Goal: Task Accomplishment & Management: Manage account settings

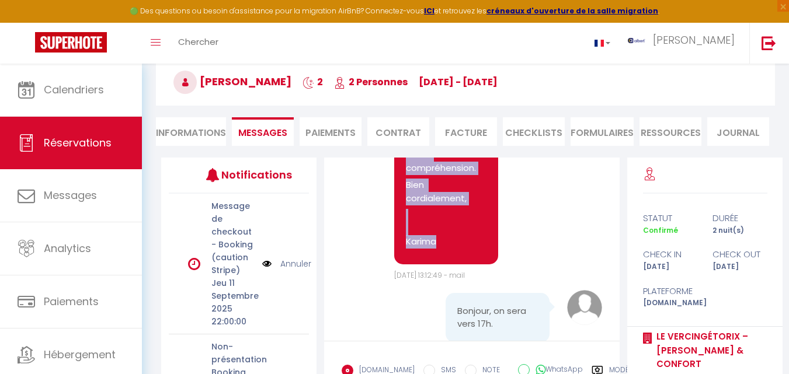
scroll to position [1933, 0]
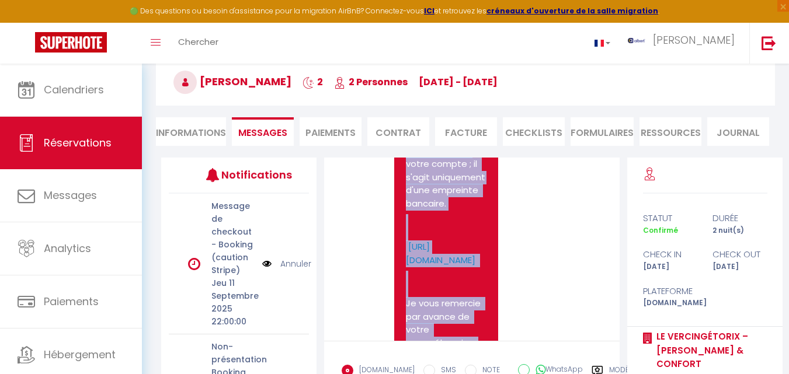
click at [477, 268] on pre "Bonjour Zhambeyev, Je vous contacte au sujet de la caution pour votre réservati…" at bounding box center [446, 185] width 81 height 485
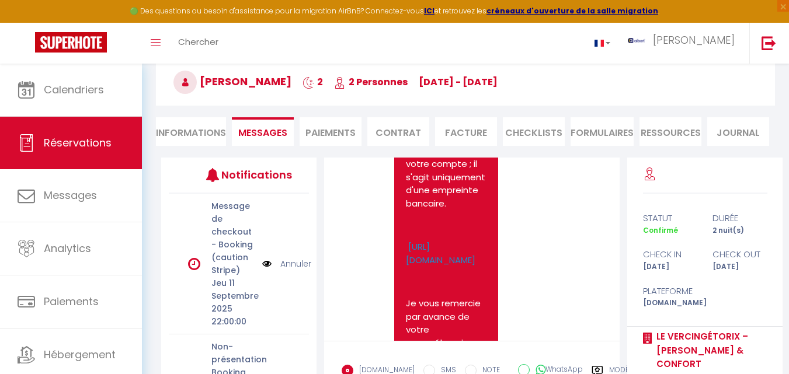
scroll to position [1991, 0]
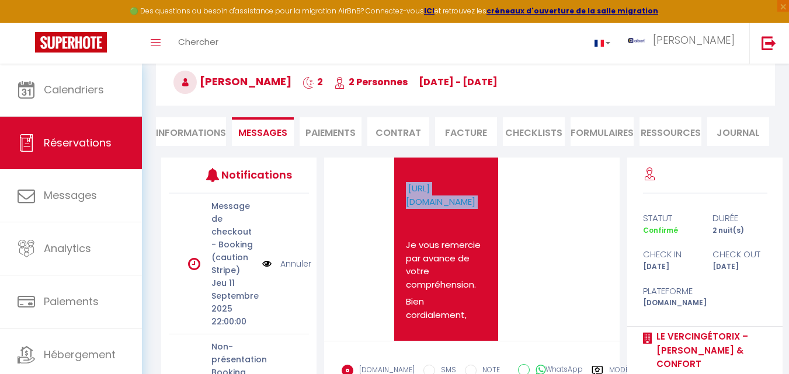
drag, startPoint x: 397, startPoint y: 231, endPoint x: 457, endPoint y: 269, distance: 71.0
click at [457, 269] on div "Bonjour Zhambeyev, Je vous contacte au sujet de la caution pour votre réservati…" at bounding box center [446, 127] width 104 height 508
copy p "https://superhote.com/applink/p/DkHqBy0P"
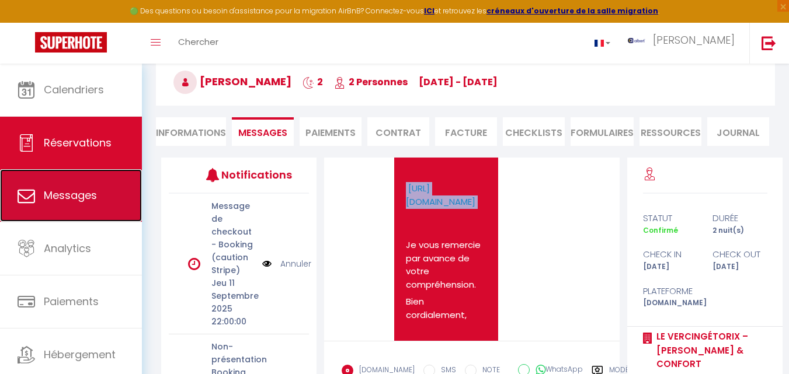
click at [79, 190] on span "Messages" at bounding box center [70, 195] width 53 height 15
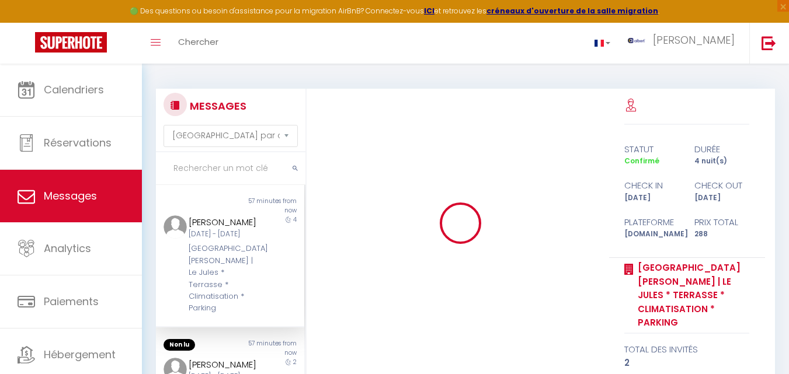
click at [220, 166] on input "text" at bounding box center [231, 168] width 150 height 33
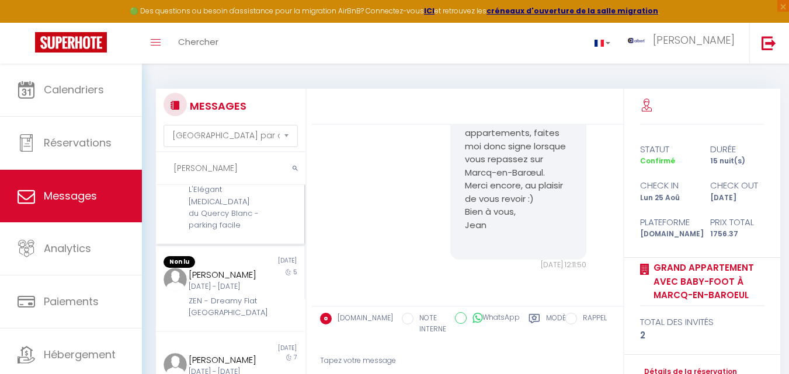
scroll to position [234, 0]
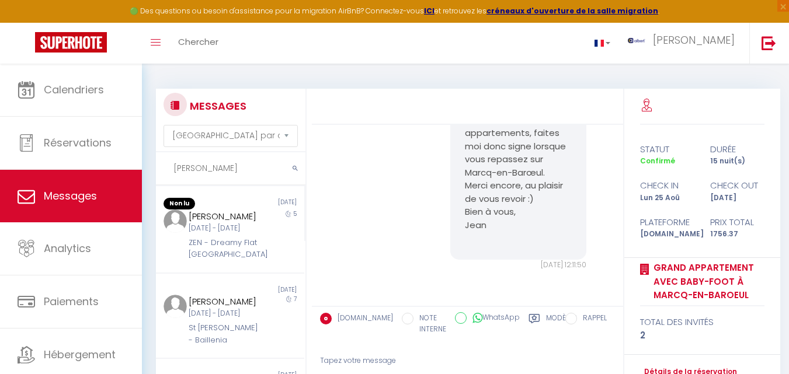
type input "Lisa"
drag, startPoint x: 202, startPoint y: 172, endPoint x: 172, endPoint y: 170, distance: 29.9
click at [172, 170] on input "Lisa" at bounding box center [231, 168] width 150 height 33
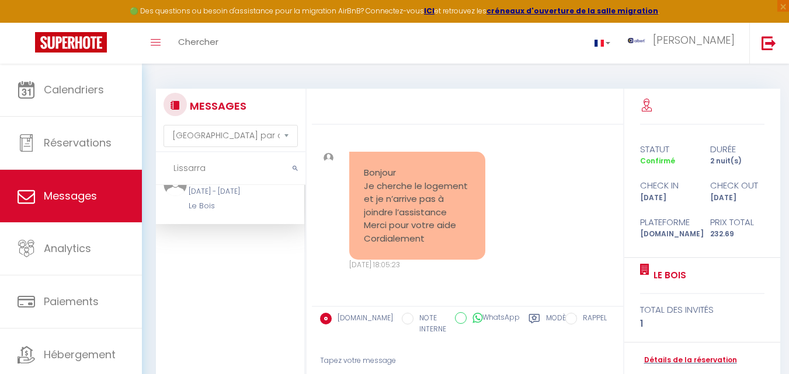
scroll to position [0, 0]
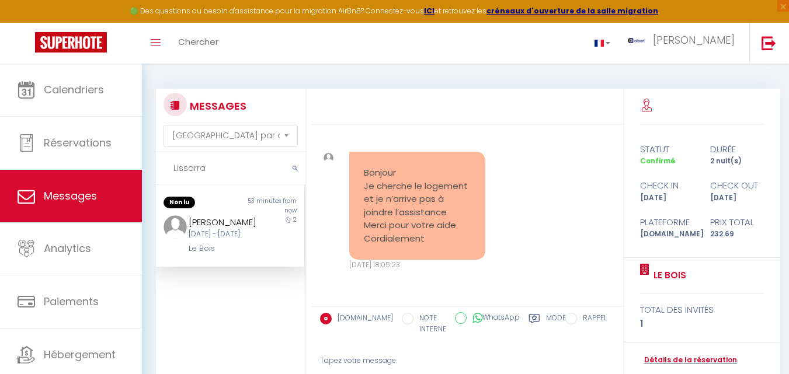
click at [220, 230] on div "Emma Lissarrague" at bounding box center [224, 223] width 71 height 14
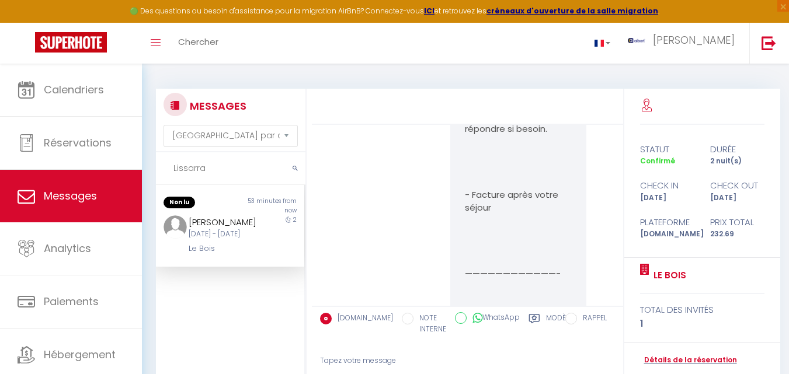
scroll to position [620, 0]
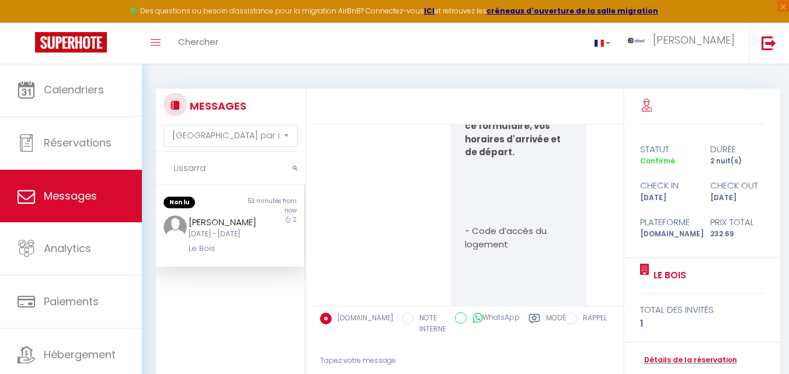
click at [229, 166] on input "Lissarra" at bounding box center [231, 168] width 150 height 33
type input "L"
paste input "Le Majestic Cave Voutée"
type input "Le Majestic Cave Voutée"
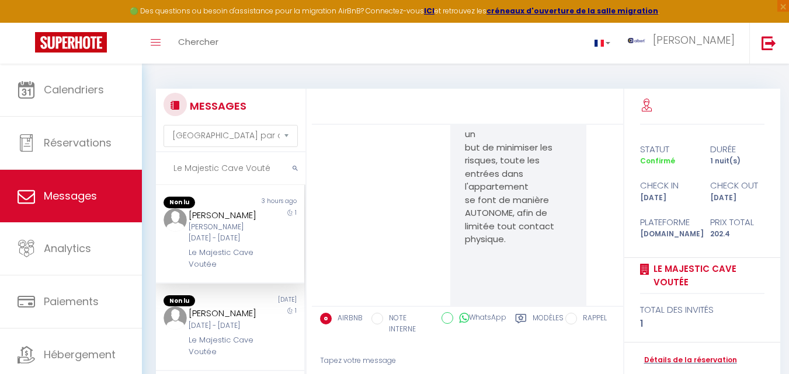
scroll to position [1696, 0]
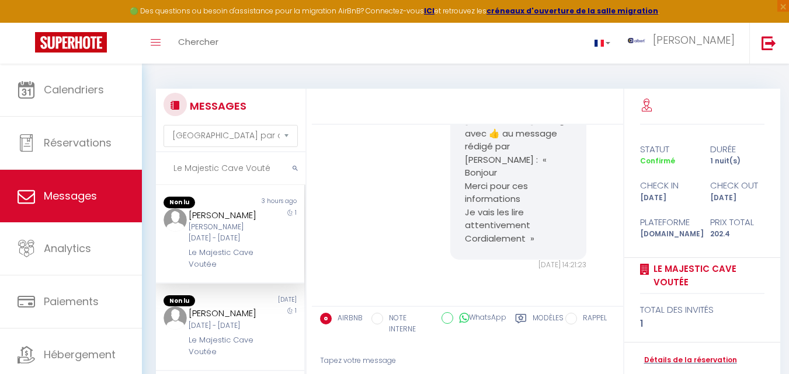
click at [234, 167] on input "Le Majestic Cave Voutée" at bounding box center [231, 168] width 150 height 33
paste input "Kazbek"
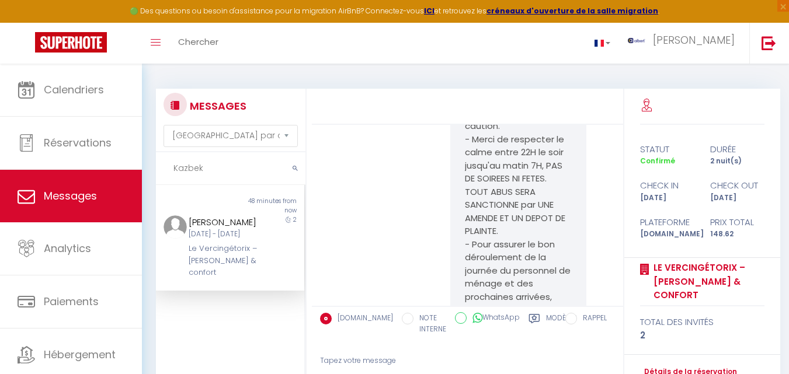
scroll to position [3813, 0]
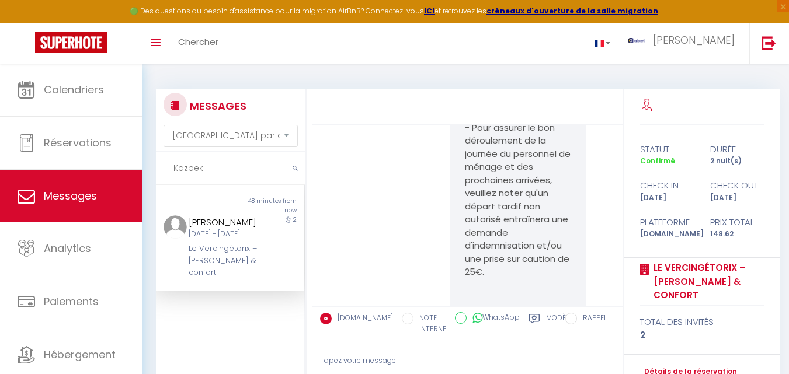
type input "Kazbek"
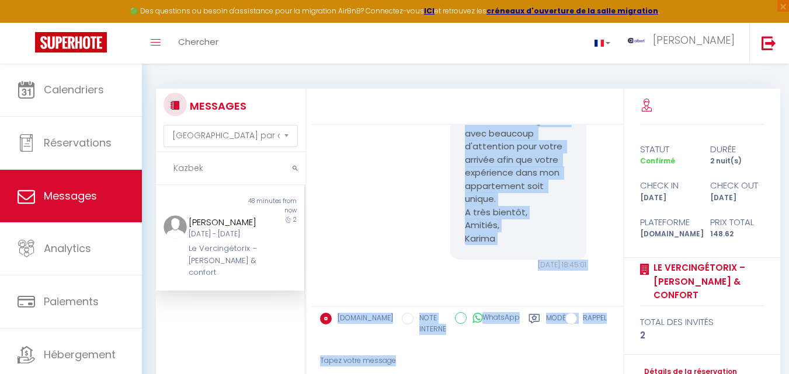
scroll to position [4280, 0]
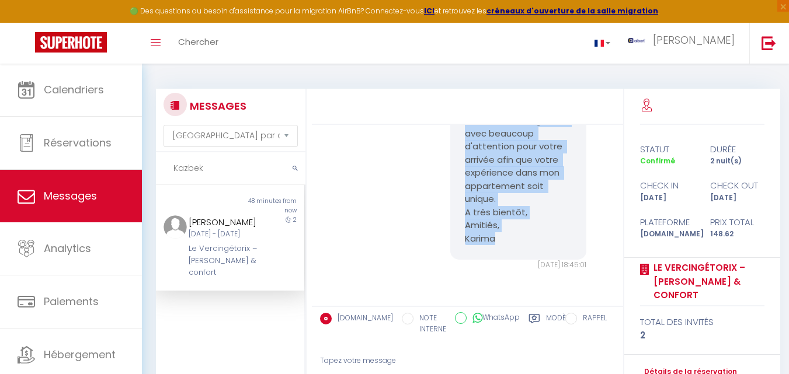
drag, startPoint x: 461, startPoint y: 177, endPoint x: 540, endPoint y: 238, distance: 100.4
copy pre "Bonjour Zhambeyev, Je reviens vers vous concernant la procédure de CHECKIN. Pou…"
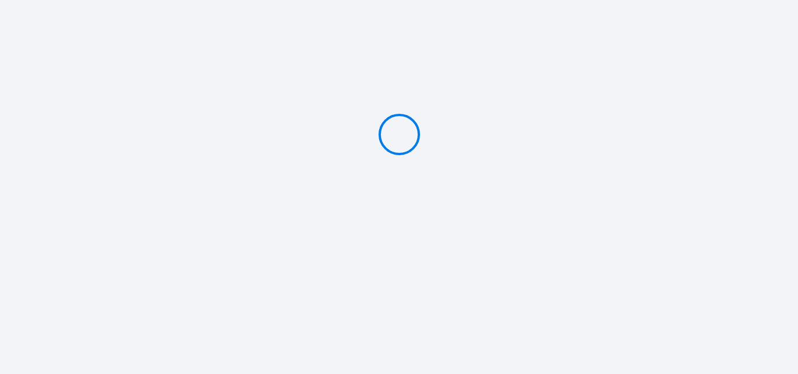
type input "Caution 400 €"
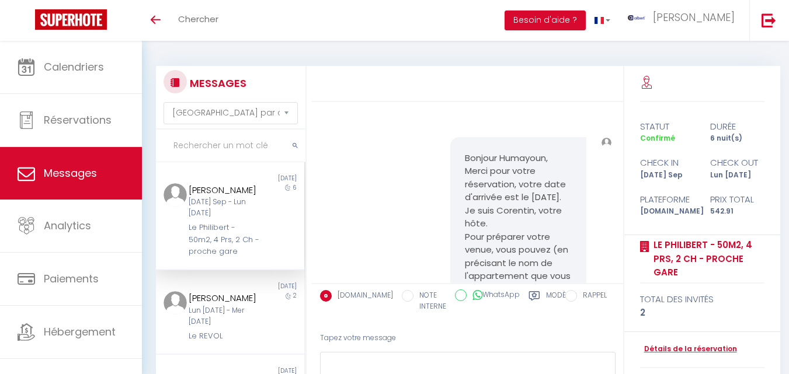
select select "message"
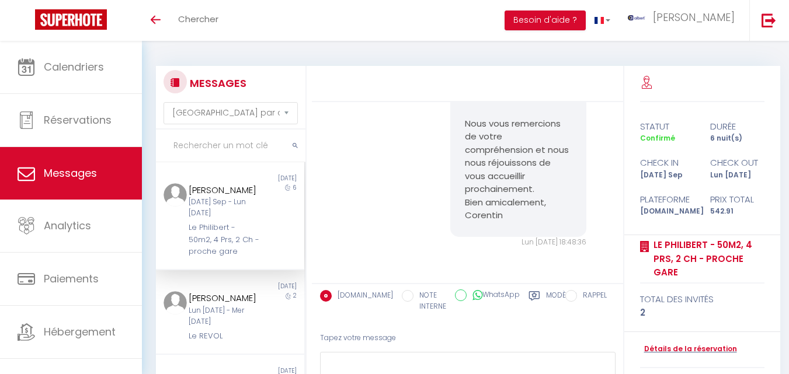
click at [216, 151] on input "text" at bounding box center [231, 146] width 150 height 33
paste input "Le Majestic Cave Voutée"
type input "Le Majestic Cave Voutée"
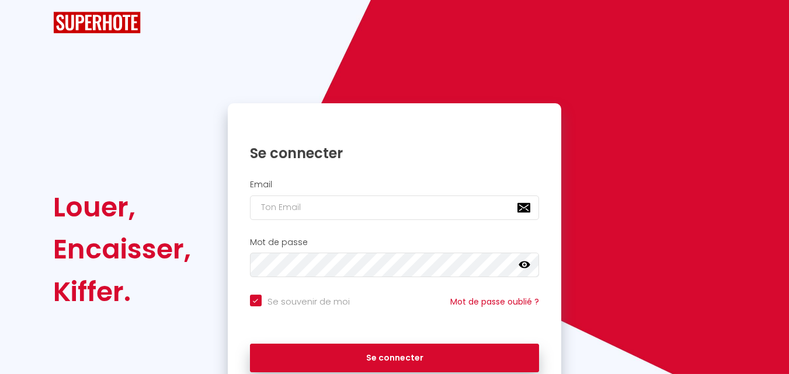
checkbox input "true"
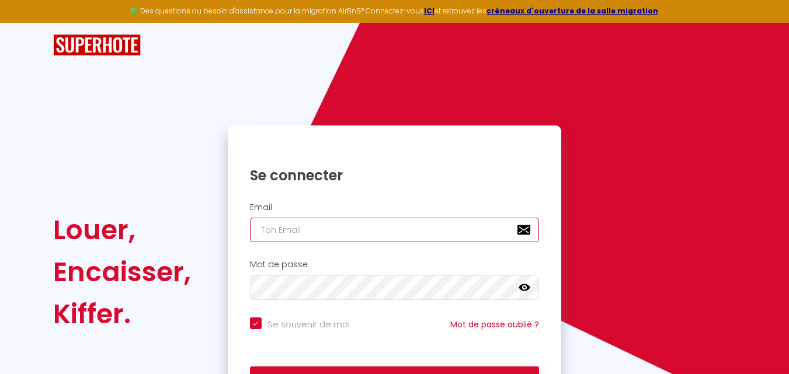
type input "[EMAIL_ADDRESS][DOMAIN_NAME]"
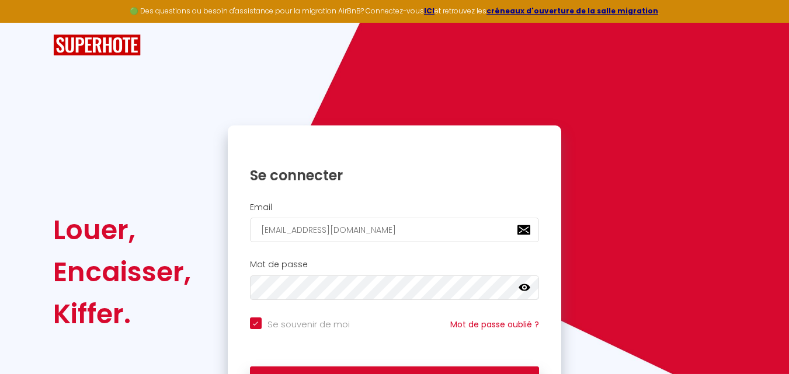
scroll to position [79, 0]
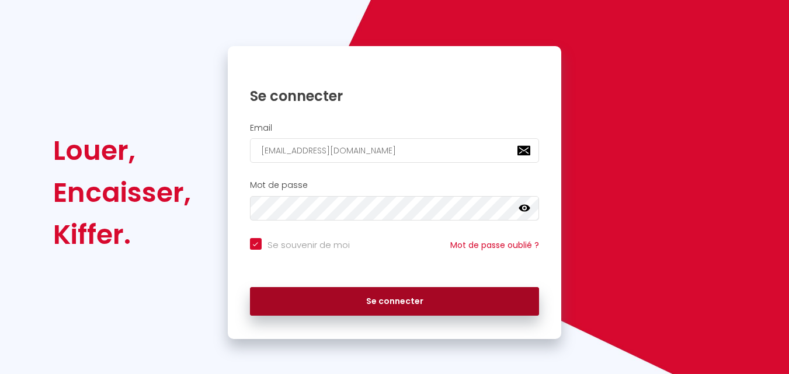
click at [391, 302] on button "Se connecter" at bounding box center [395, 301] width 290 height 29
checkbox input "true"
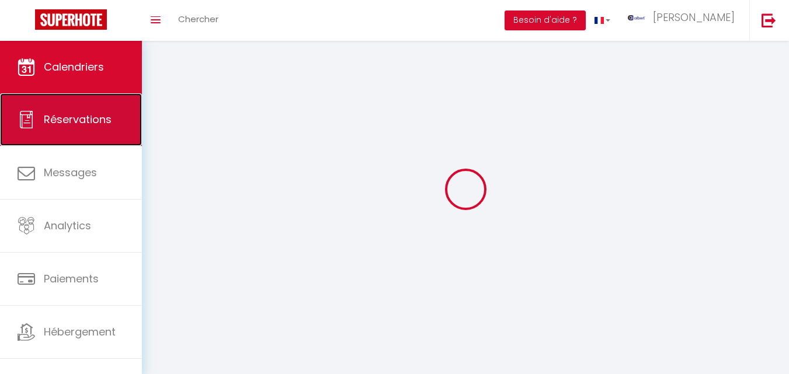
click at [86, 121] on span "Réservations" at bounding box center [78, 119] width 68 height 15
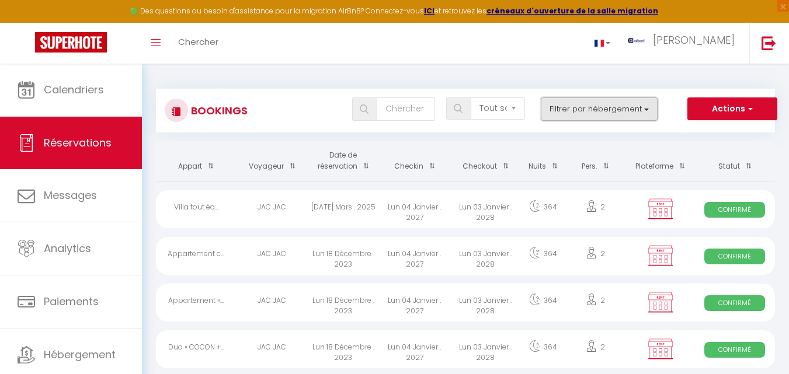
click at [647, 103] on button "Filtrer par hébergement" at bounding box center [599, 109] width 117 height 23
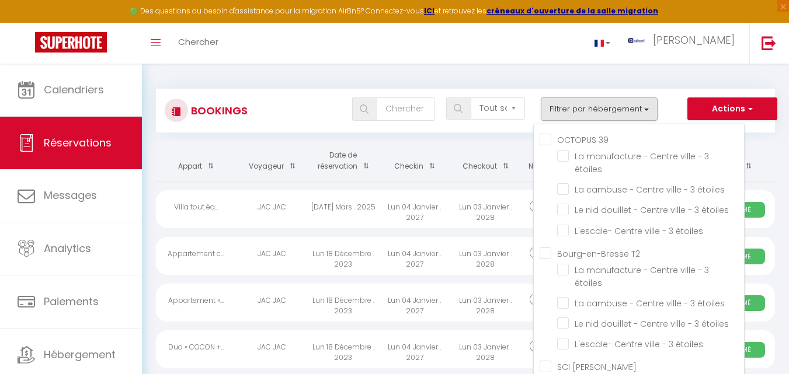
scroll to position [225, 0]
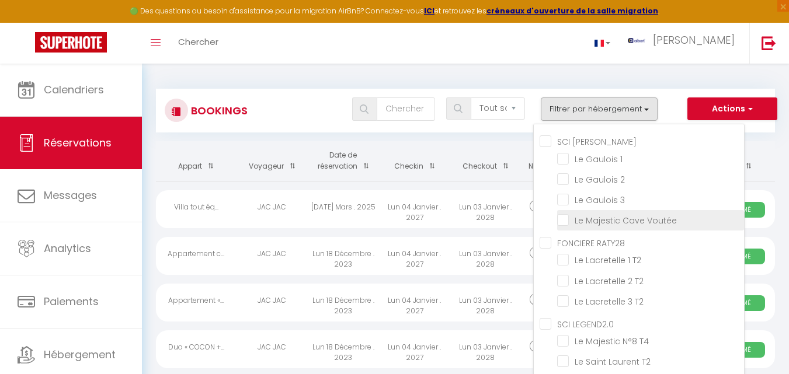
click at [565, 225] on input "Le Majestic Cave Voutée" at bounding box center [650, 220] width 187 height 12
checkbox input "true"
checkbox input "false"
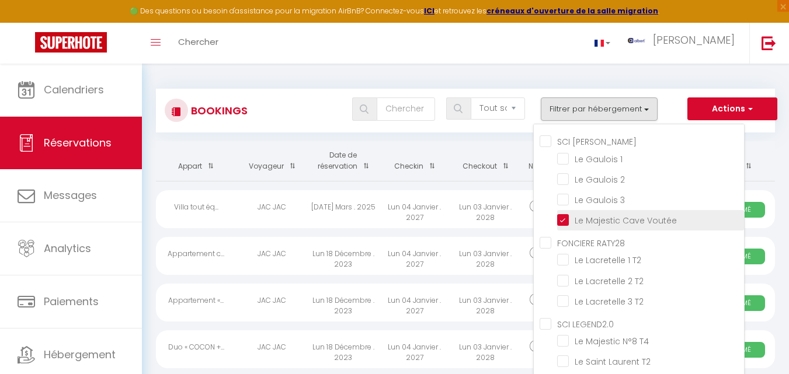
checkbox input "false"
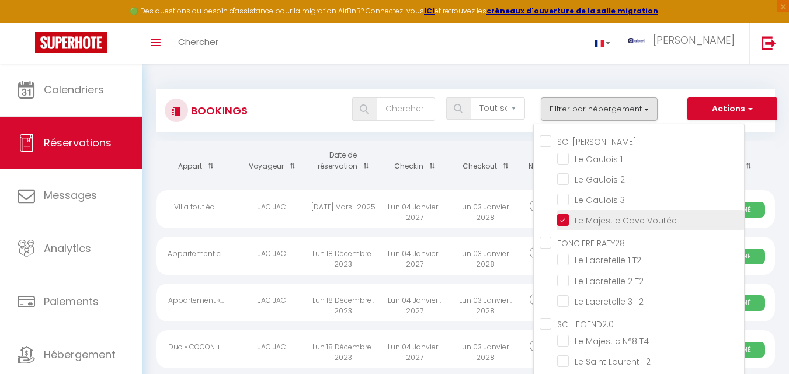
checkbox input "false"
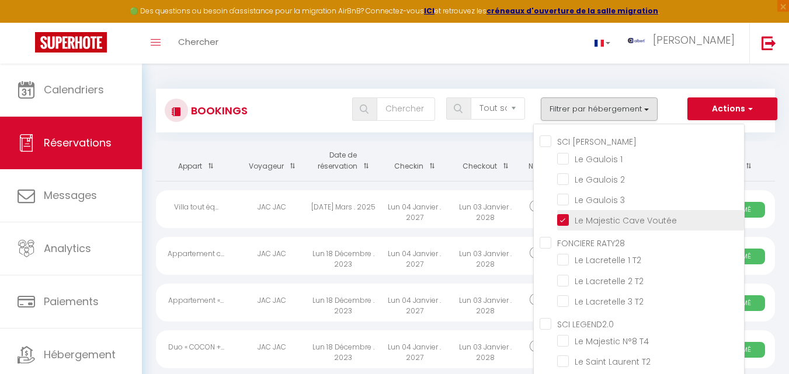
checkbox input "false"
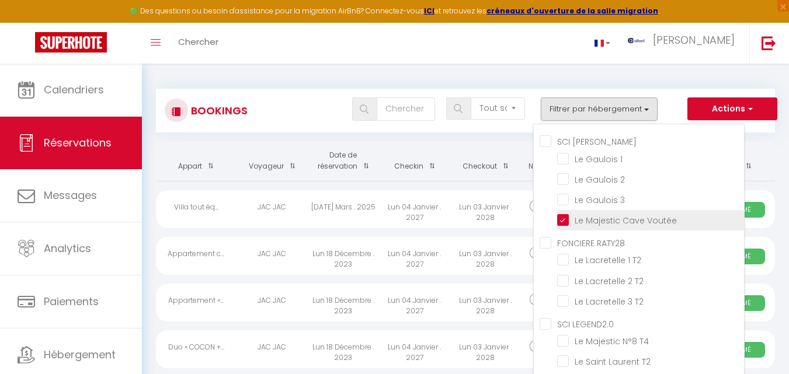
checkbox input "false"
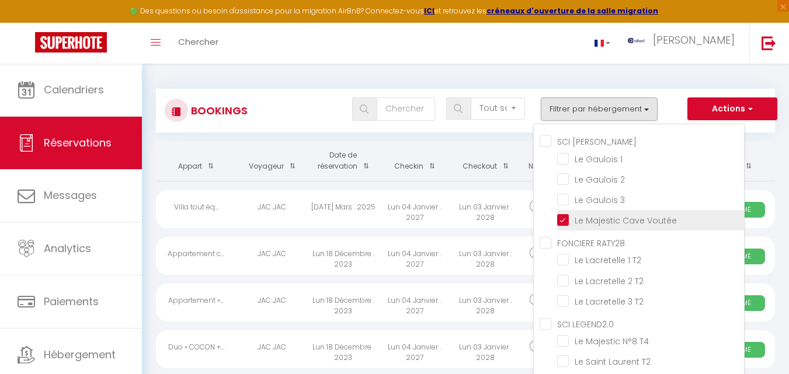
checkbox input "false"
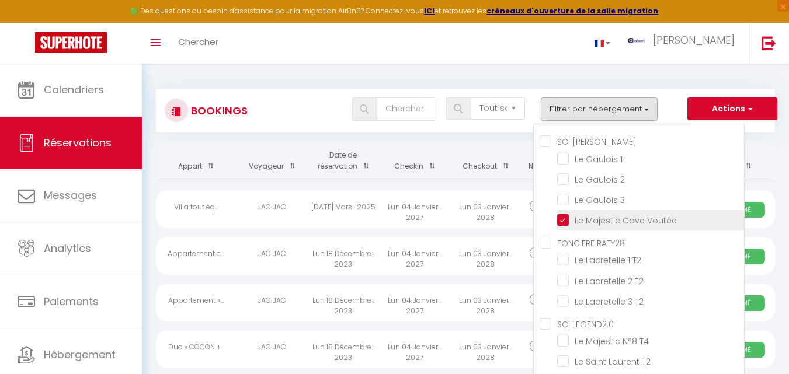
checkbox input "false"
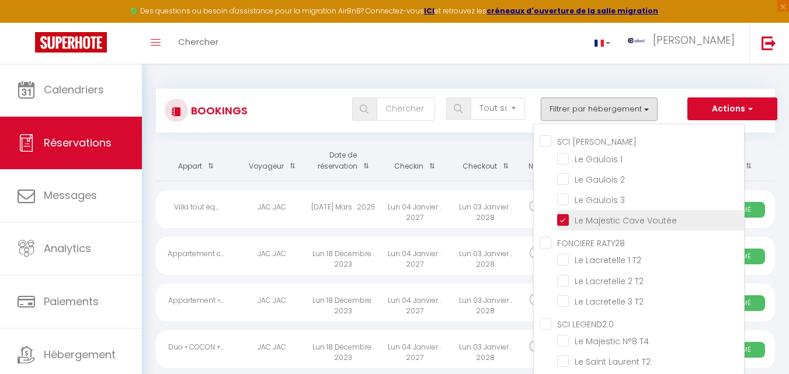
checkbox input "false"
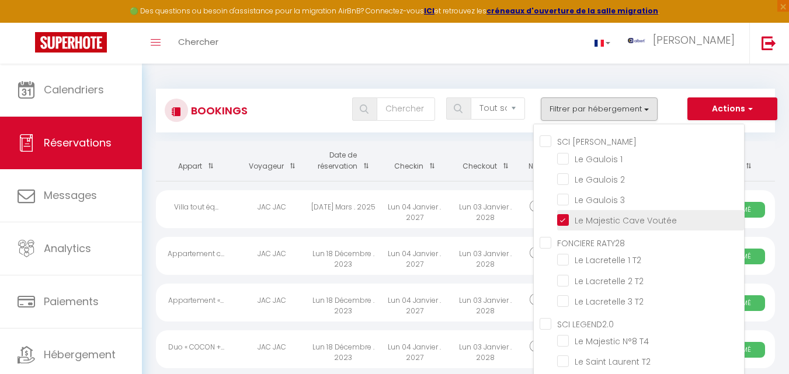
checkbox input "false"
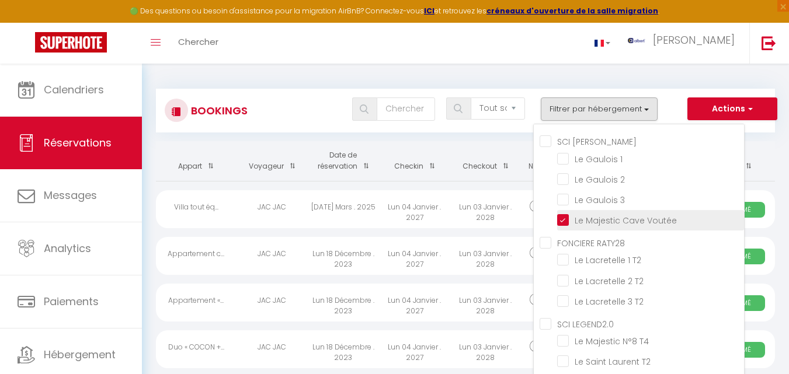
checkbox input "false"
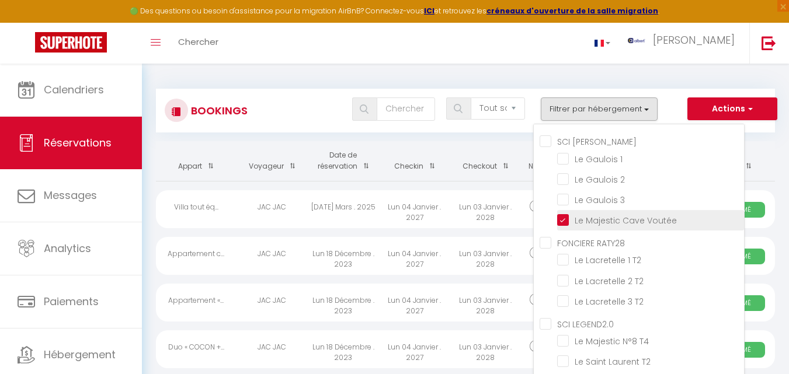
checkbox input "false"
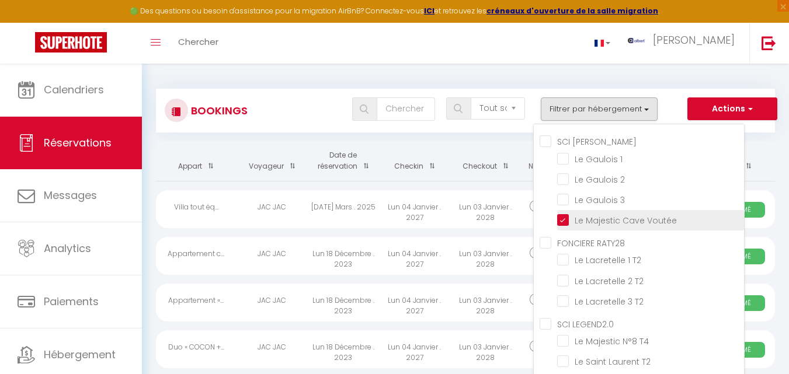
checkbox input "false"
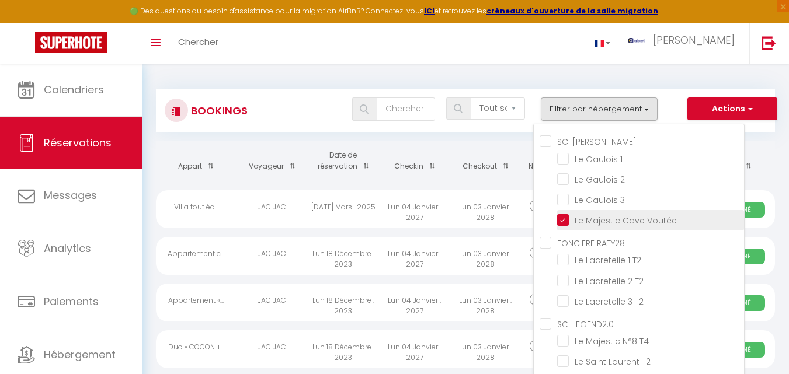
checkbox input "false"
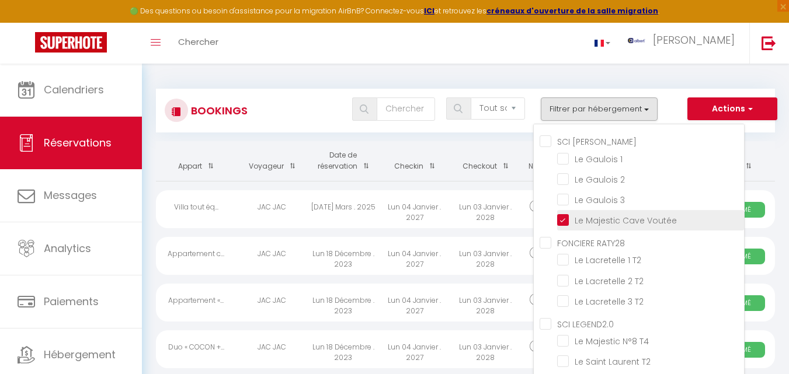
checkbox input "false"
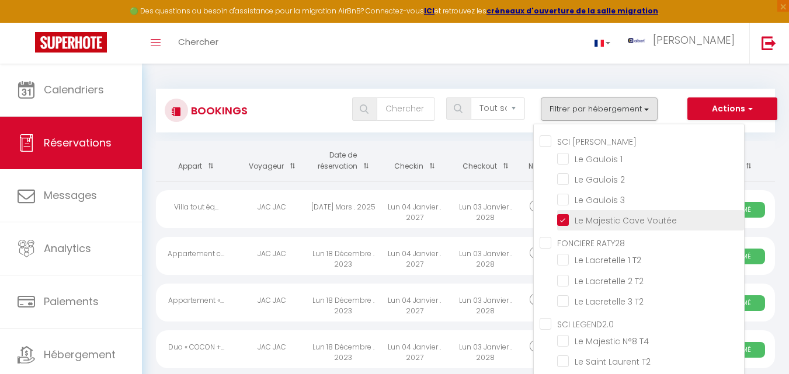
checkbox input "false"
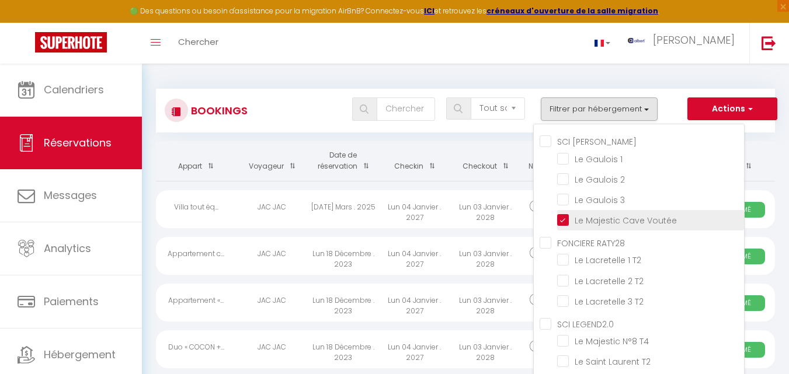
checkbox input "false"
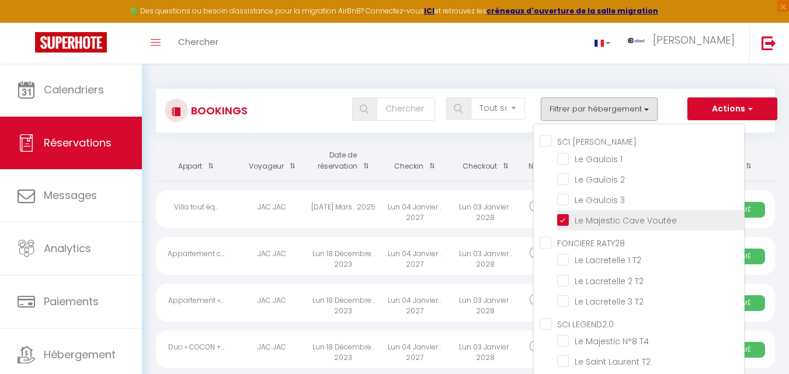
checkbox input "false"
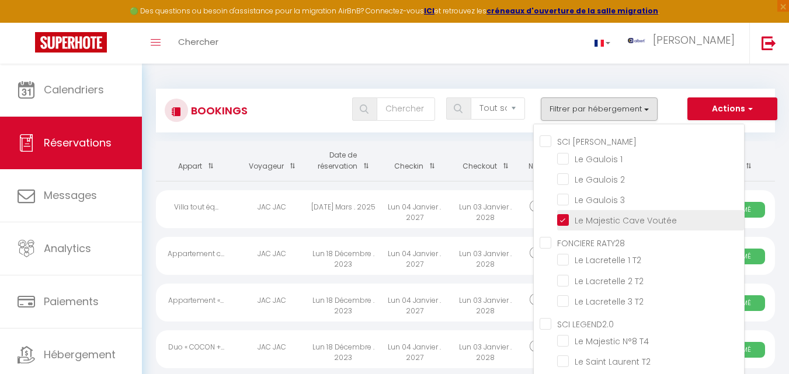
checkbox input "false"
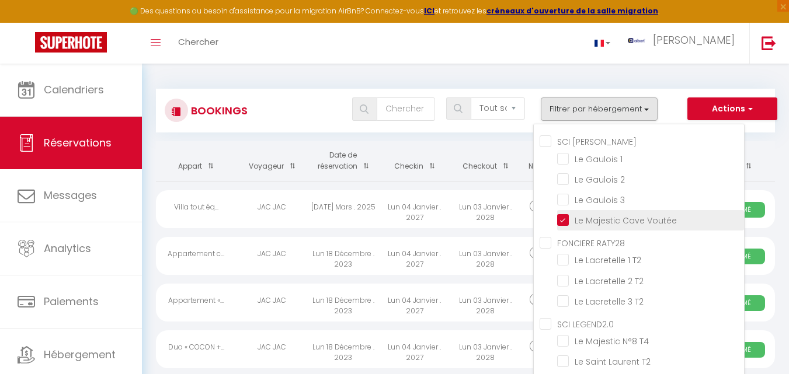
checkbox input "false"
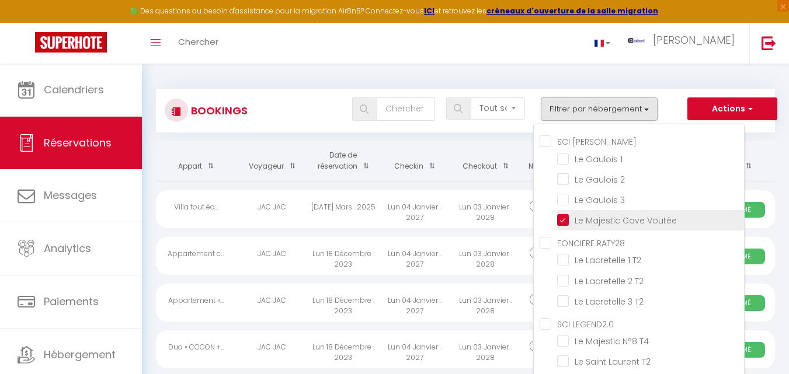
checkbox input "false"
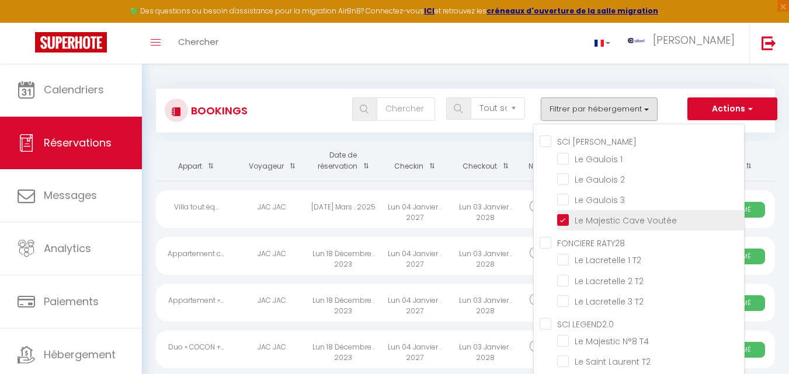
checkbox input "false"
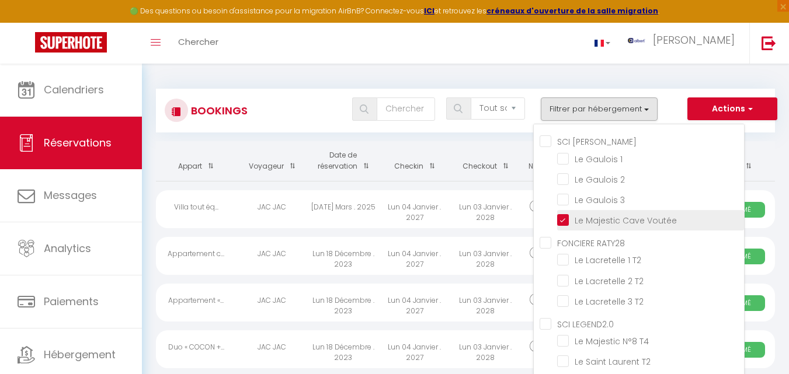
checkbox input "false"
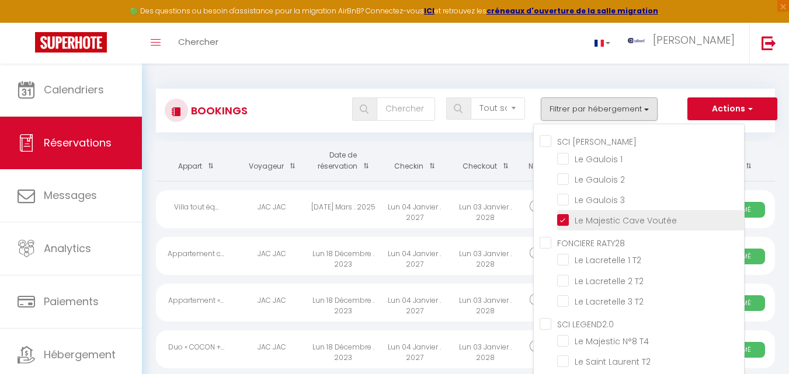
checkbox input "false"
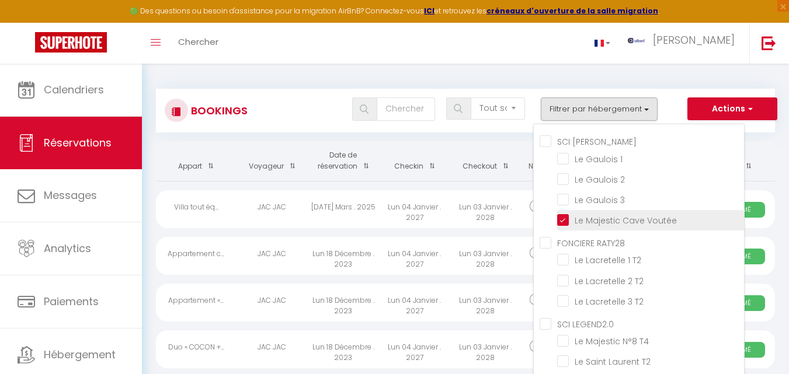
checkbox input "false"
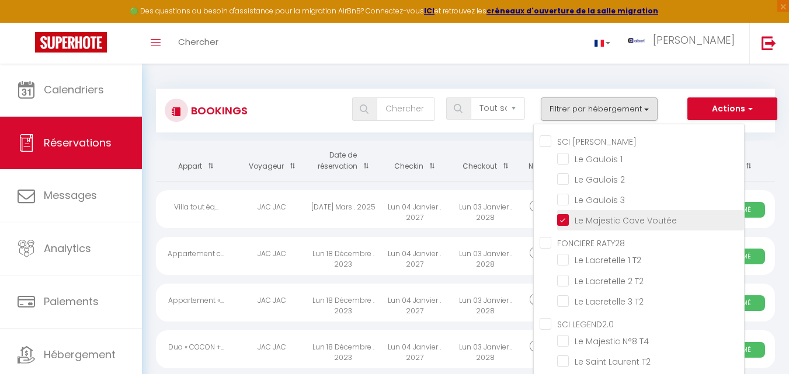
checkbox input "false"
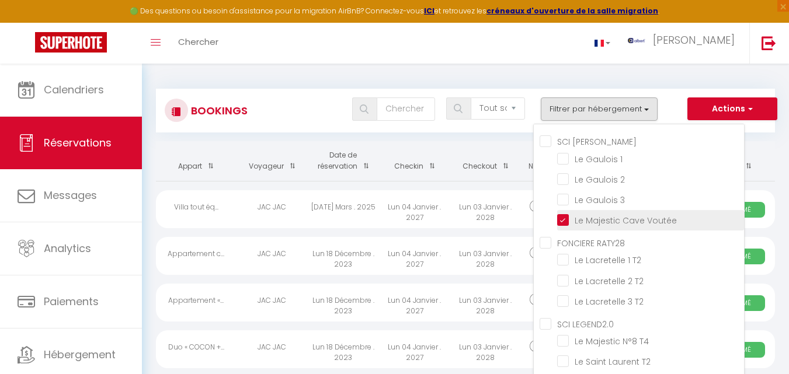
checkbox input "false"
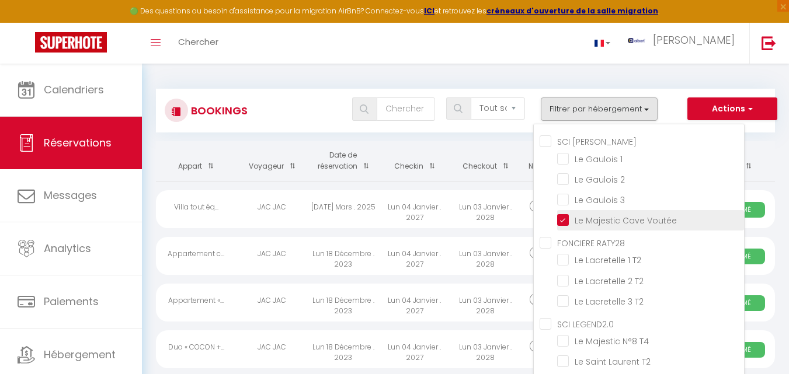
checkbox input "false"
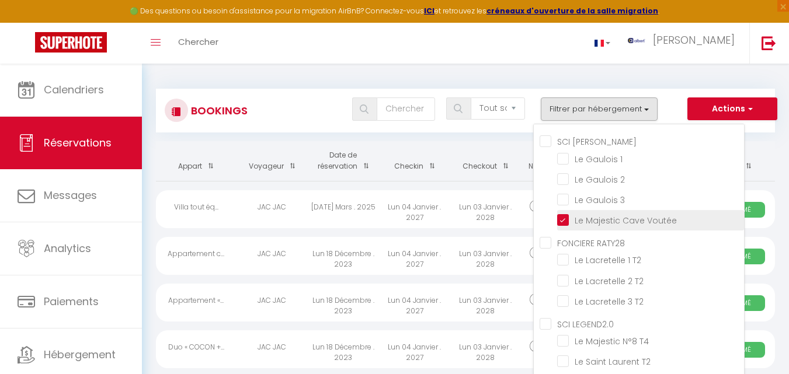
checkbox input "false"
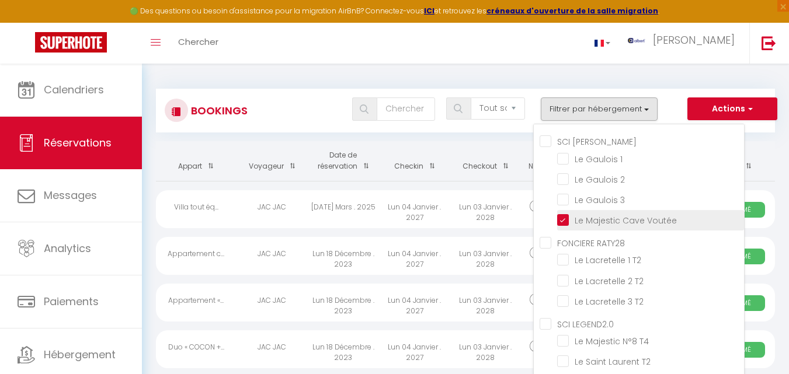
checkbox input "false"
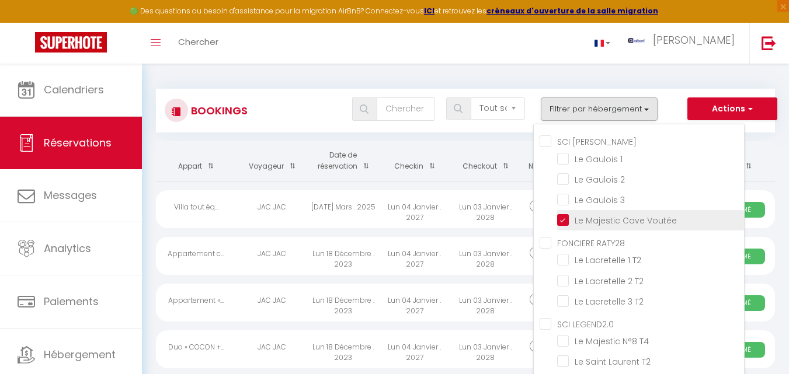
checkbox input "false"
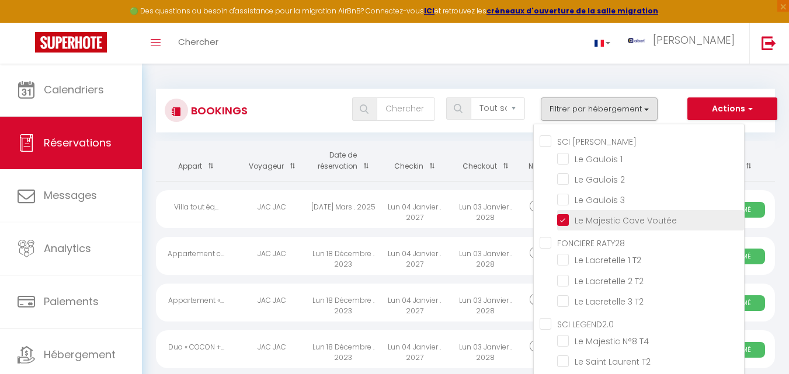
checkbox input "false"
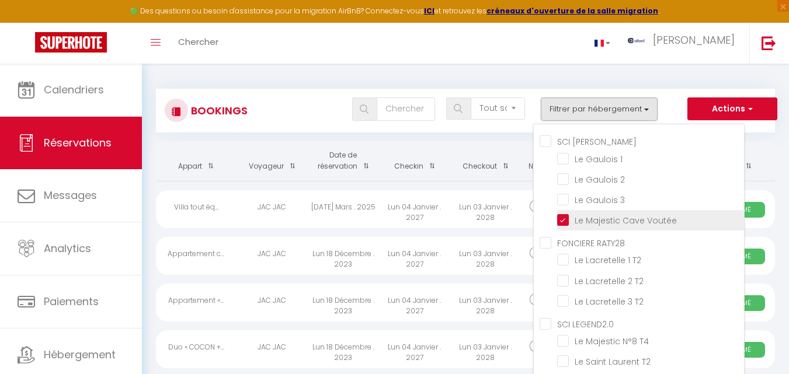
checkbox input "false"
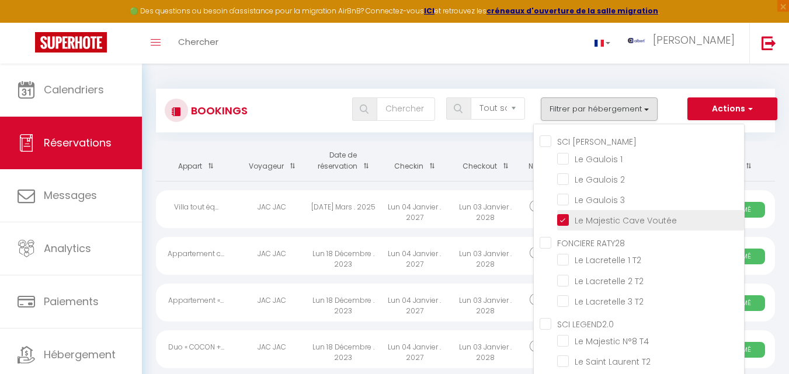
checkbox input "false"
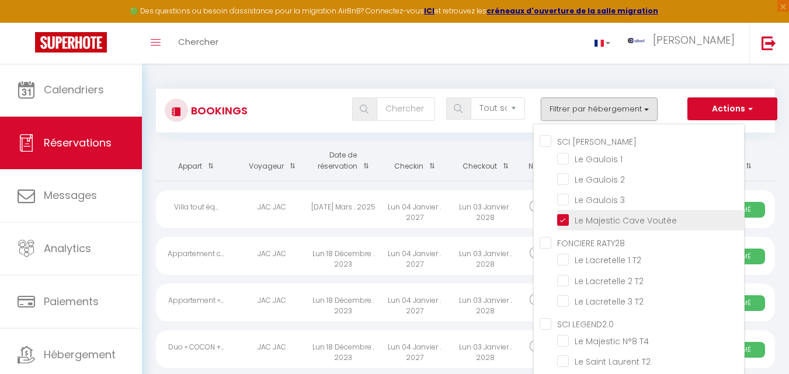
checkbox input "false"
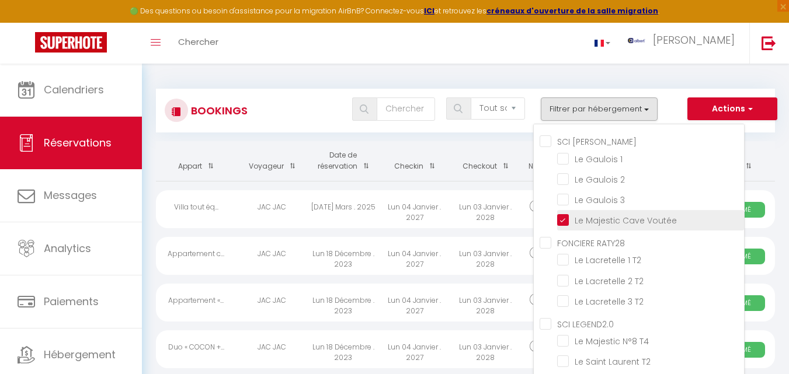
checkbox input "false"
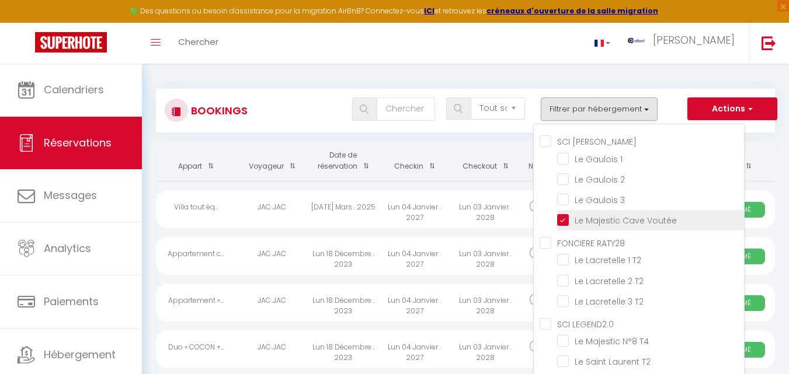
checkbox input "false"
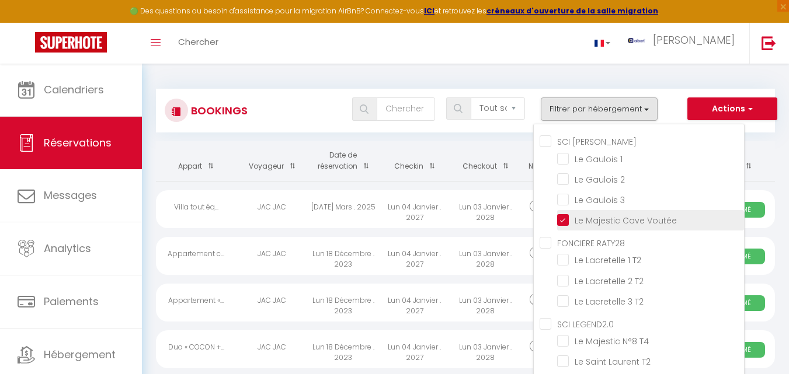
checkbox input "false"
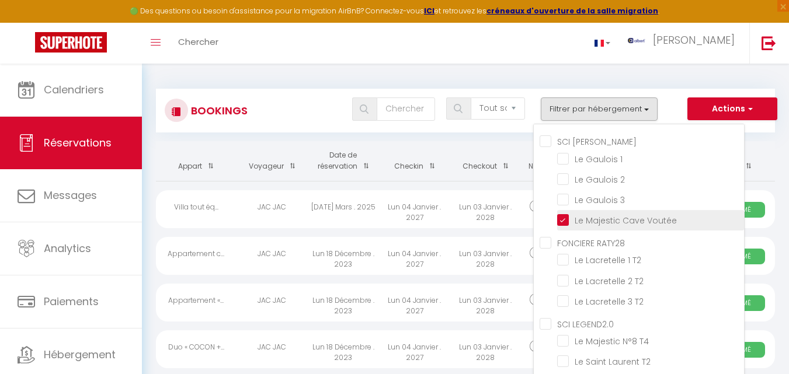
checkbox input "false"
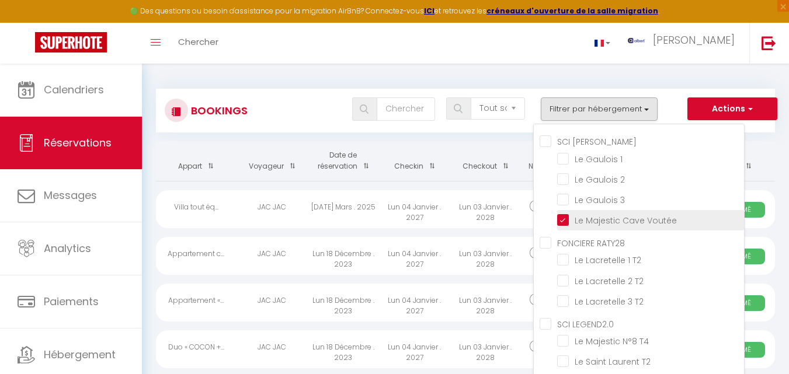
checkbox input "false"
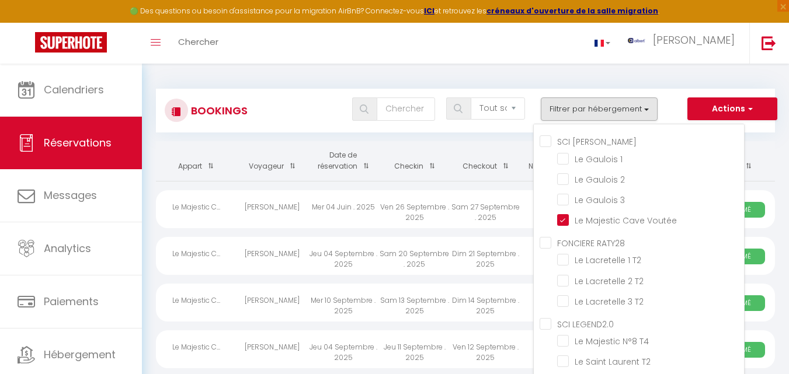
scroll to position [58, 0]
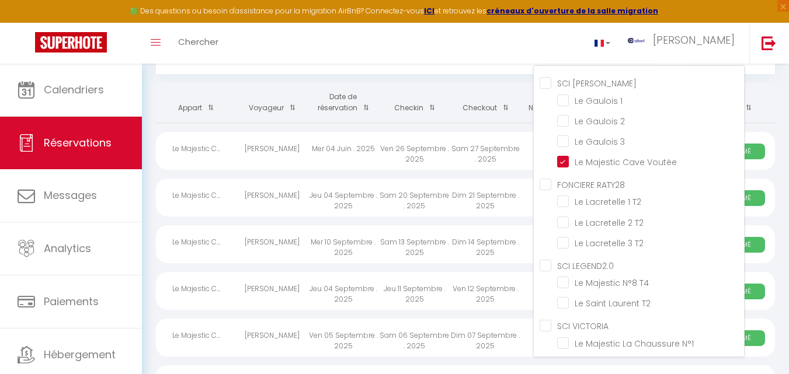
click at [291, 287] on div "[PERSON_NAME]" at bounding box center [272, 291] width 71 height 38
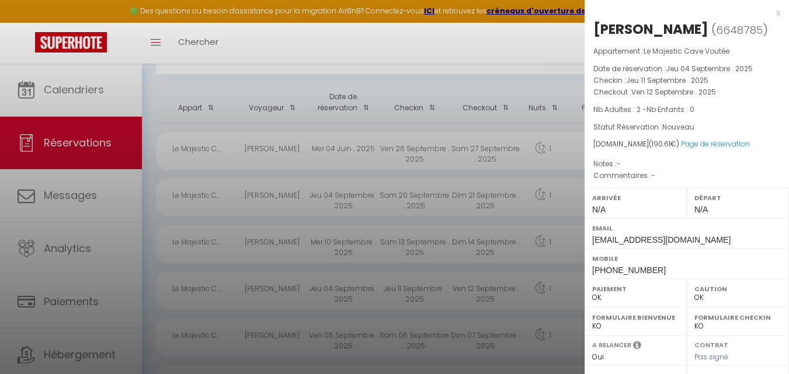
drag, startPoint x: 737, startPoint y: 25, endPoint x: 594, endPoint y: 35, distance: 143.5
click at [594, 35] on h2 "[PERSON_NAME] ( 6648785 )" at bounding box center [686, 30] width 187 height 20
copy div "[PERSON_NAME]"
click at [766, 13] on div "x" at bounding box center [683, 13] width 196 height 14
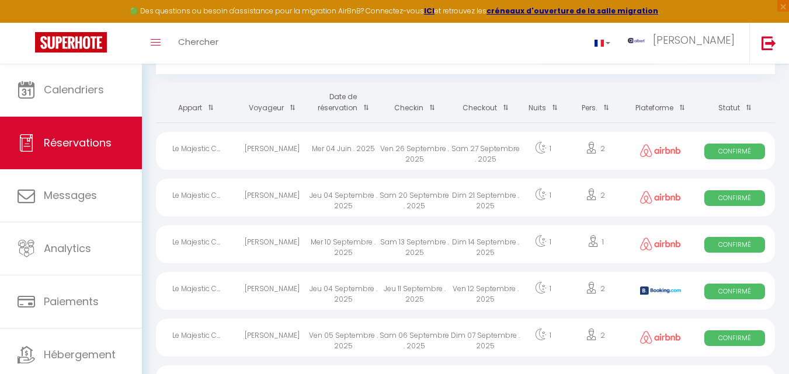
scroll to position [0, 0]
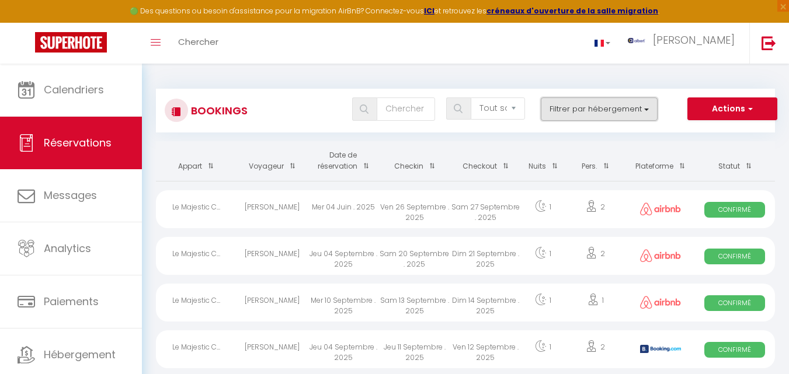
click at [640, 109] on button "Filtrer par hébergement" at bounding box center [599, 109] width 117 height 23
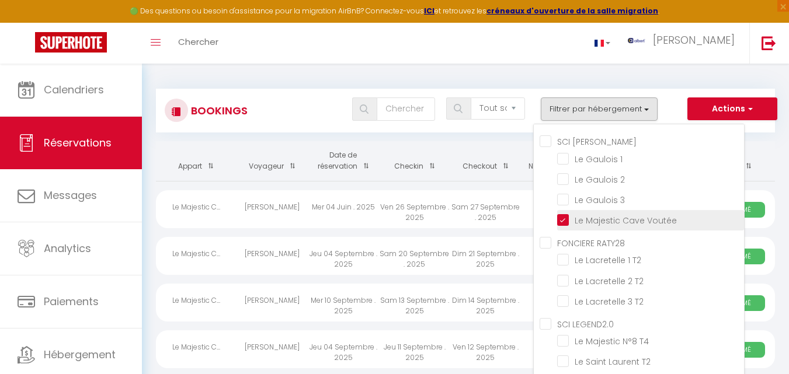
click at [558, 225] on input "Le Majestic Cave Voutée" at bounding box center [650, 220] width 187 height 12
